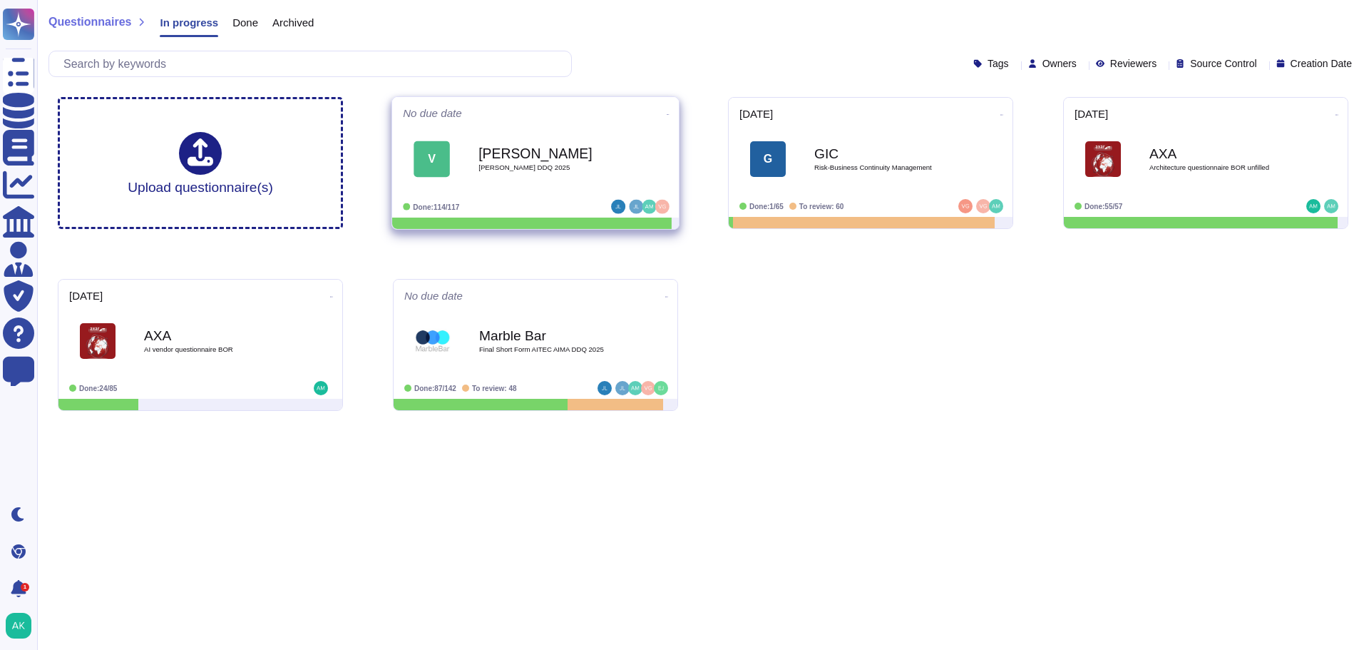
click at [563, 161] on div "[PERSON_NAME] [PERSON_NAME] DDQ 2025" at bounding box center [551, 160] width 144 height 58
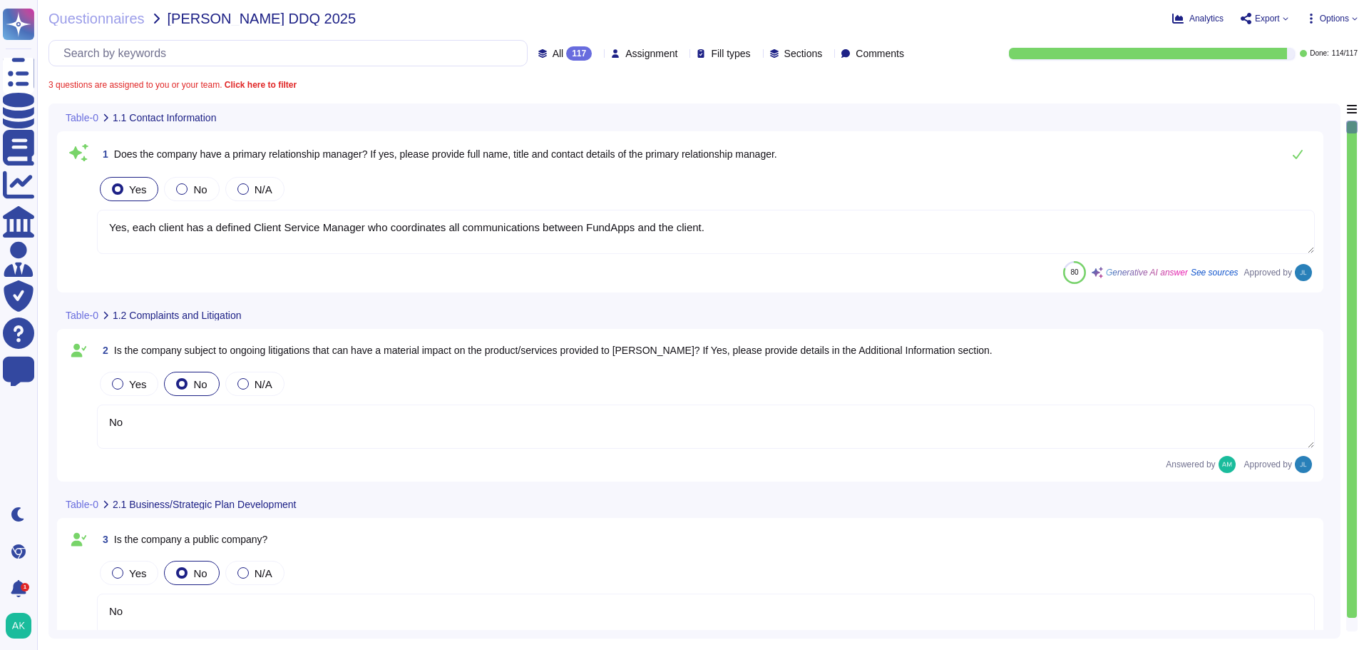
type textarea "Yes, each client has a defined Client Service Manager who coordinates all commu…"
type textarea "No"
type textarea "Yes, the company has a Board of Directors. The board includes directors that ar…"
type textarea "No"
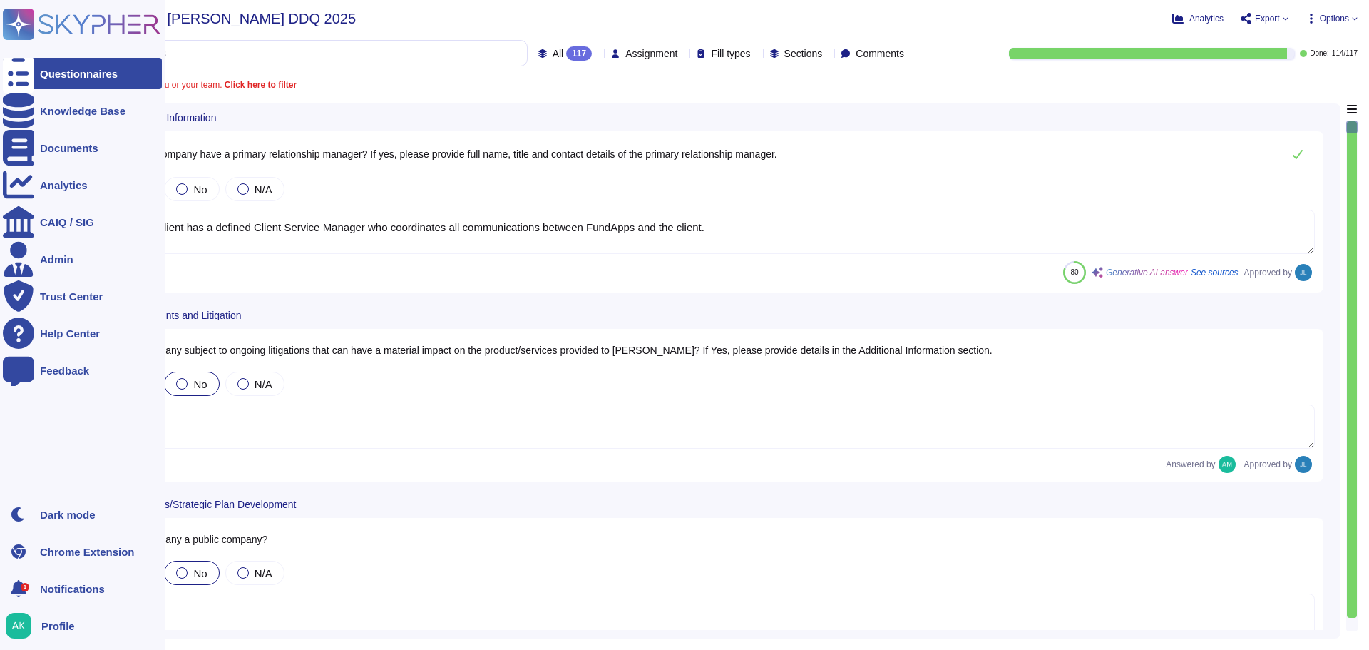
click at [79, 588] on span "Notifications" at bounding box center [72, 588] width 65 height 11
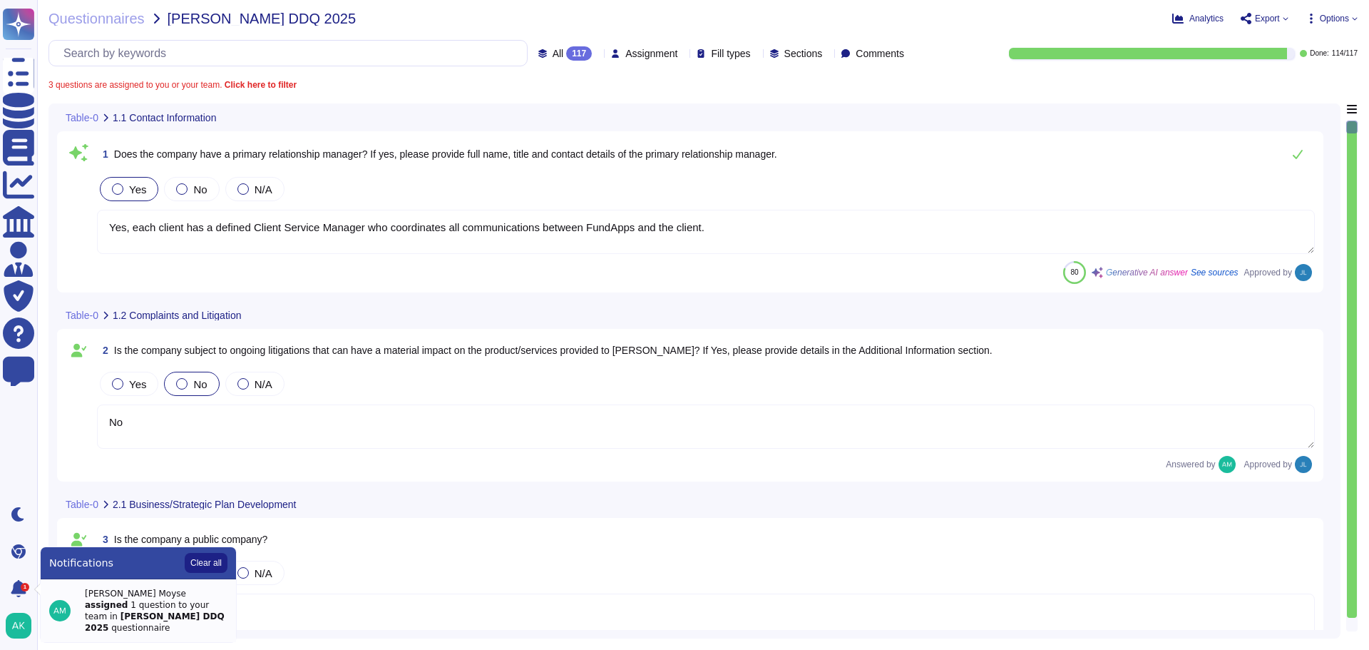
click at [128, 600] on strong "assigned" at bounding box center [106, 605] width 43 height 10
